Goal: Task Accomplishment & Management: Manage account settings

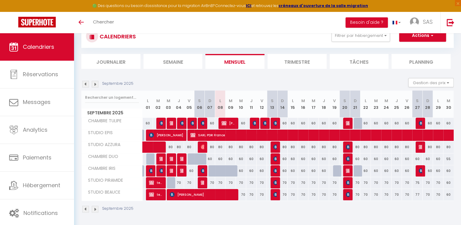
click at [96, 85] on img at bounding box center [95, 84] width 7 height 7
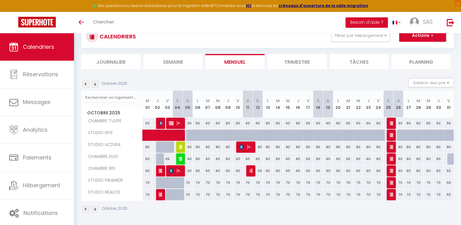
click at [96, 85] on img at bounding box center [95, 84] width 7 height 7
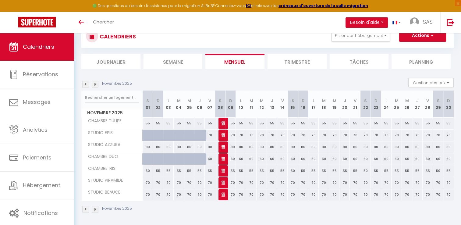
click at [85, 84] on img at bounding box center [85, 84] width 7 height 7
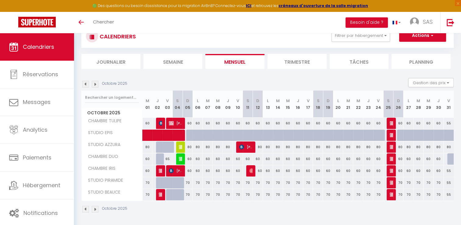
click at [85, 84] on img at bounding box center [85, 84] width 7 height 7
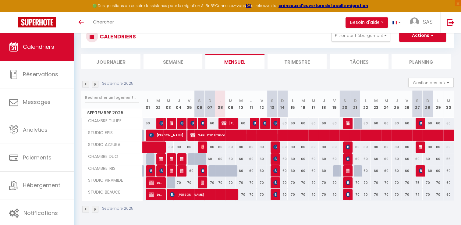
click at [94, 82] on img at bounding box center [95, 84] width 7 height 7
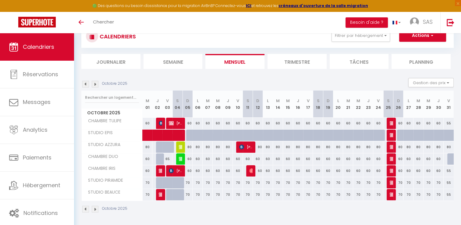
click at [94, 82] on img at bounding box center [95, 84] width 7 height 7
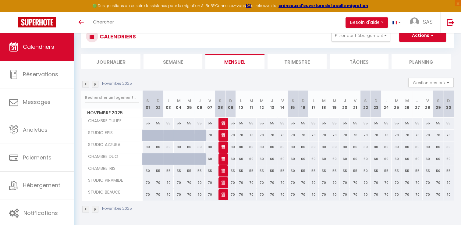
click at [233, 136] on div "70" at bounding box center [230, 134] width 10 height 11
type input "70"
type input "Dim 09 Novembre 2025"
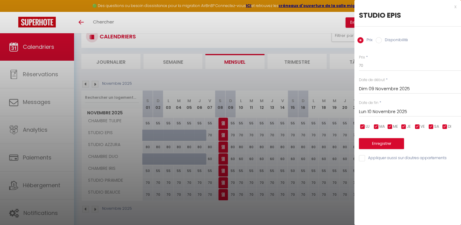
click at [380, 112] on input "Lun 10 Novembre 2025" at bounding box center [410, 112] width 102 height 8
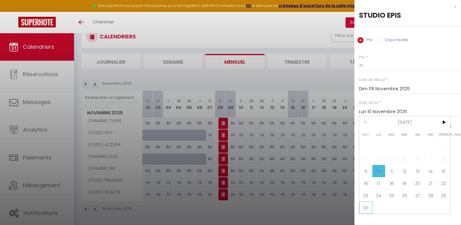
click at [365, 206] on span "30" at bounding box center [365, 207] width 13 height 12
type input "Dim 30 Novembre 2025"
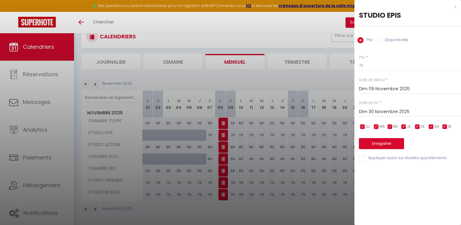
click at [380, 40] on input "Disponibilité" at bounding box center [378, 40] width 6 height 6
radio input "true"
radio input "false"
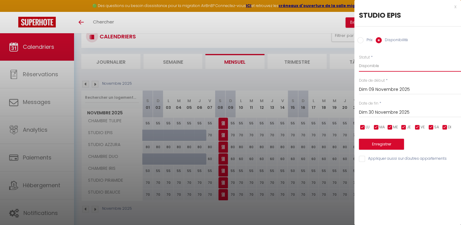
click at [375, 64] on select "Disponible Indisponible" at bounding box center [410, 66] width 102 height 12
select select "0"
click at [359, 60] on select "Disponible Indisponible" at bounding box center [410, 66] width 102 height 12
click at [383, 143] on button "Enregistrer" at bounding box center [381, 143] width 45 height 11
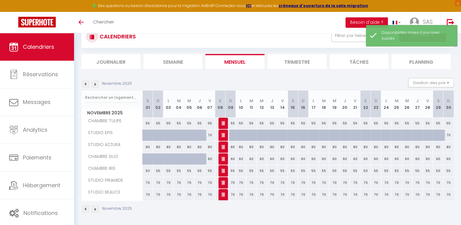
click at [450, 135] on div "70" at bounding box center [448, 134] width 10 height 11
select select "1"
type input "Dim 30 Novembre 2025"
type input "Lun 01 Décembre 2025"
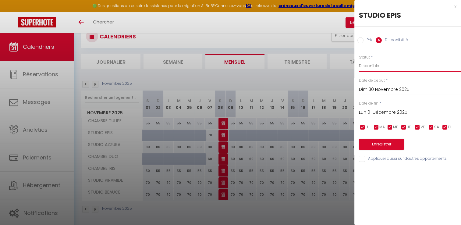
click at [369, 64] on select "Disponible Indisponible" at bounding box center [410, 66] width 102 height 12
select select "0"
click at [359, 60] on select "Disponible Indisponible" at bounding box center [410, 66] width 102 height 12
click at [375, 148] on button "Enregistrer" at bounding box center [381, 143] width 45 height 11
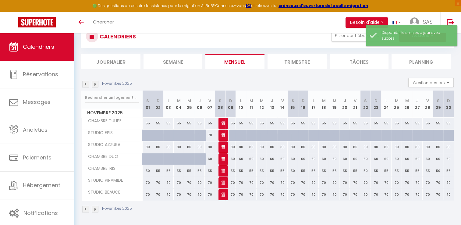
click at [210, 136] on div "70" at bounding box center [210, 134] width 10 height 11
select select "1"
type input "Ven 07 Novembre 2025"
type input "[PERSON_NAME] 08 Novembre 2025"
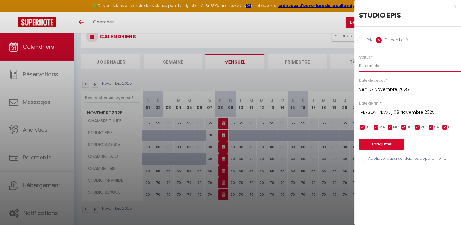
click at [380, 65] on select "Disponible Indisponible" at bounding box center [410, 66] width 102 height 12
select select "0"
click at [359, 60] on select "Disponible Indisponible" at bounding box center [410, 66] width 102 height 12
click at [381, 142] on button "Enregistrer" at bounding box center [381, 143] width 45 height 11
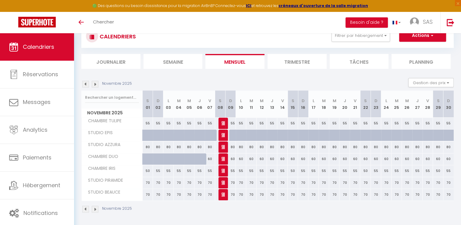
click at [94, 83] on img at bounding box center [95, 84] width 7 height 7
